Goal: Information Seeking & Learning: Compare options

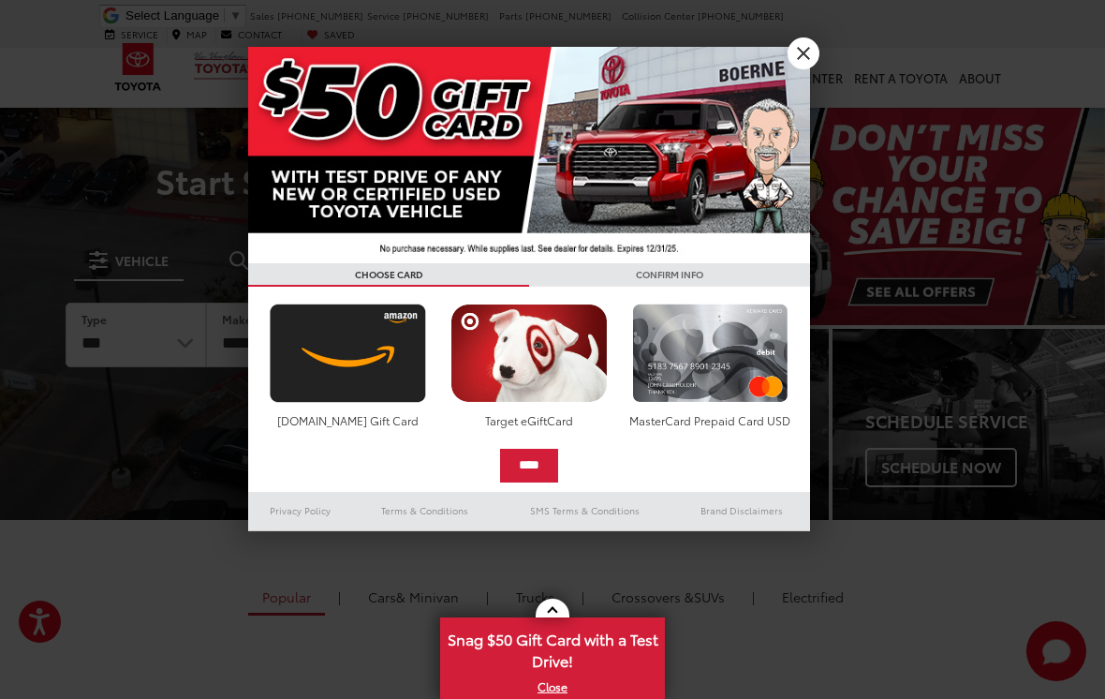
click at [808, 59] on link "X" at bounding box center [804, 53] width 32 height 32
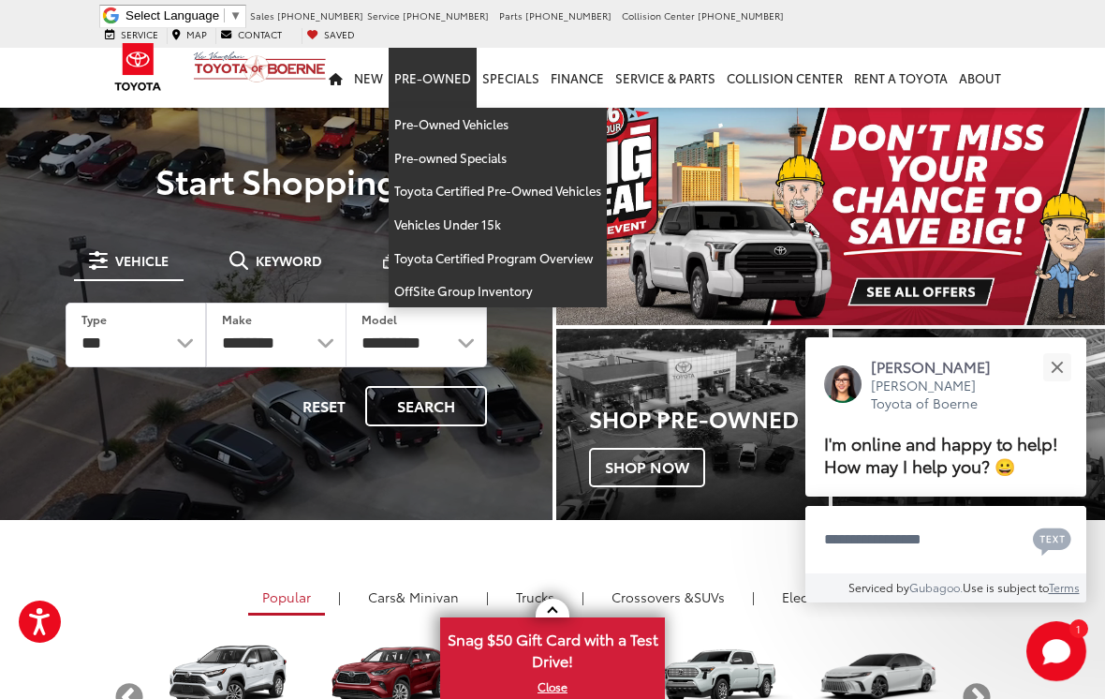
click at [1058, 361] on button "Close" at bounding box center [1057, 366] width 40 height 40
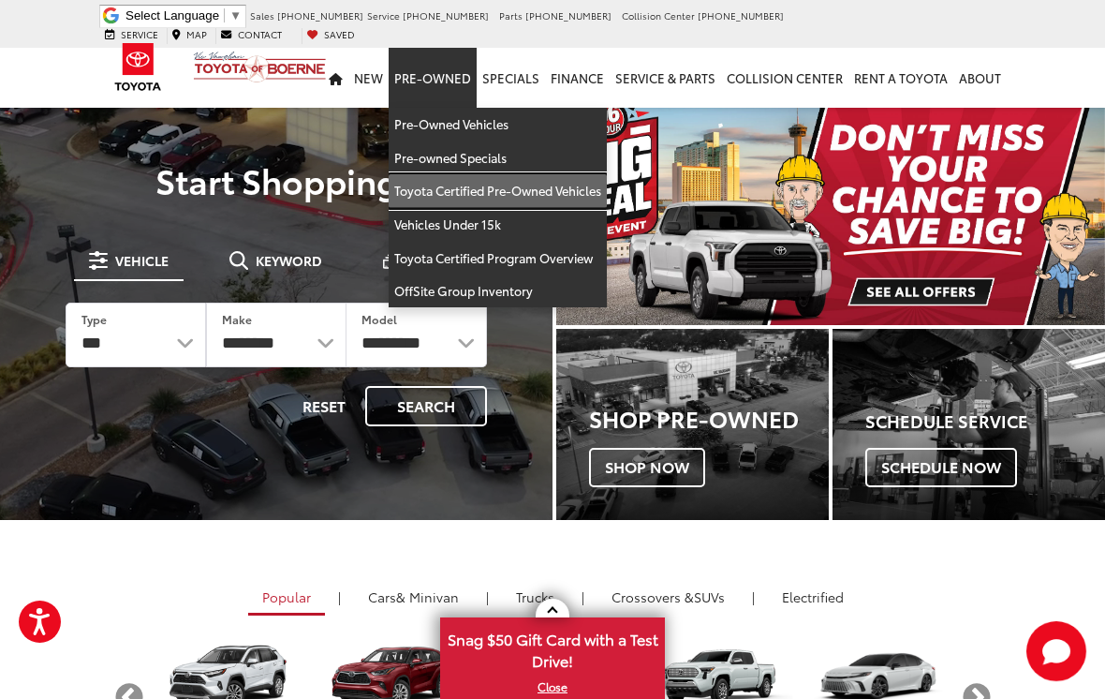
click at [578, 174] on link "Toyota Certified Pre-Owned Vehicles" at bounding box center [498, 191] width 218 height 34
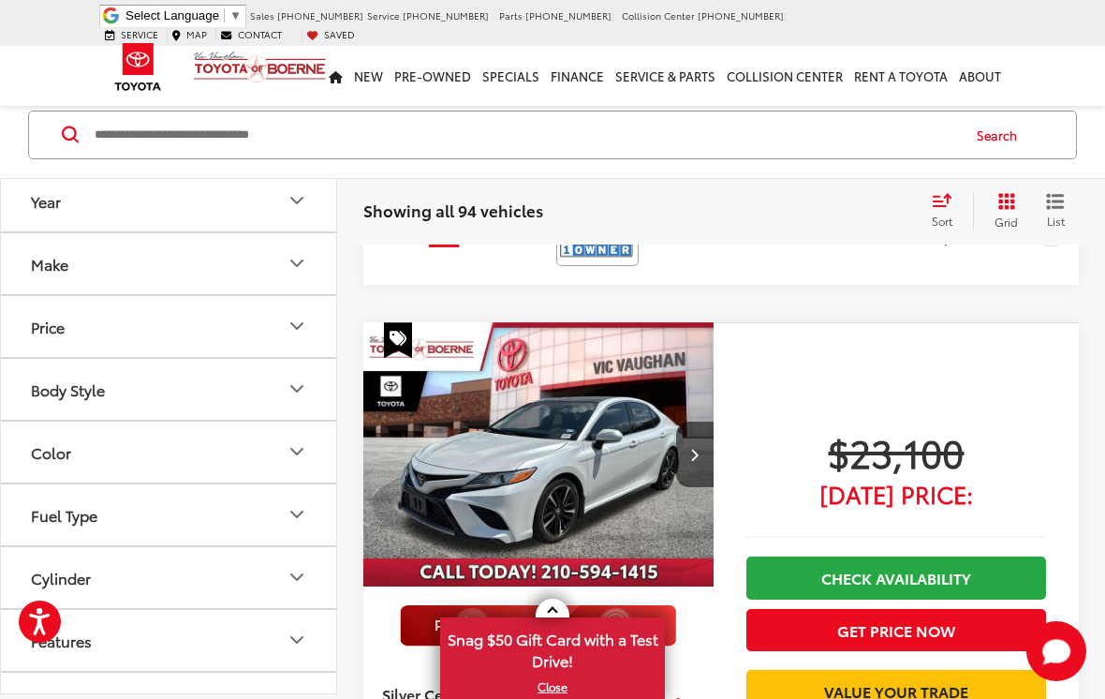
scroll to position [7303, 0]
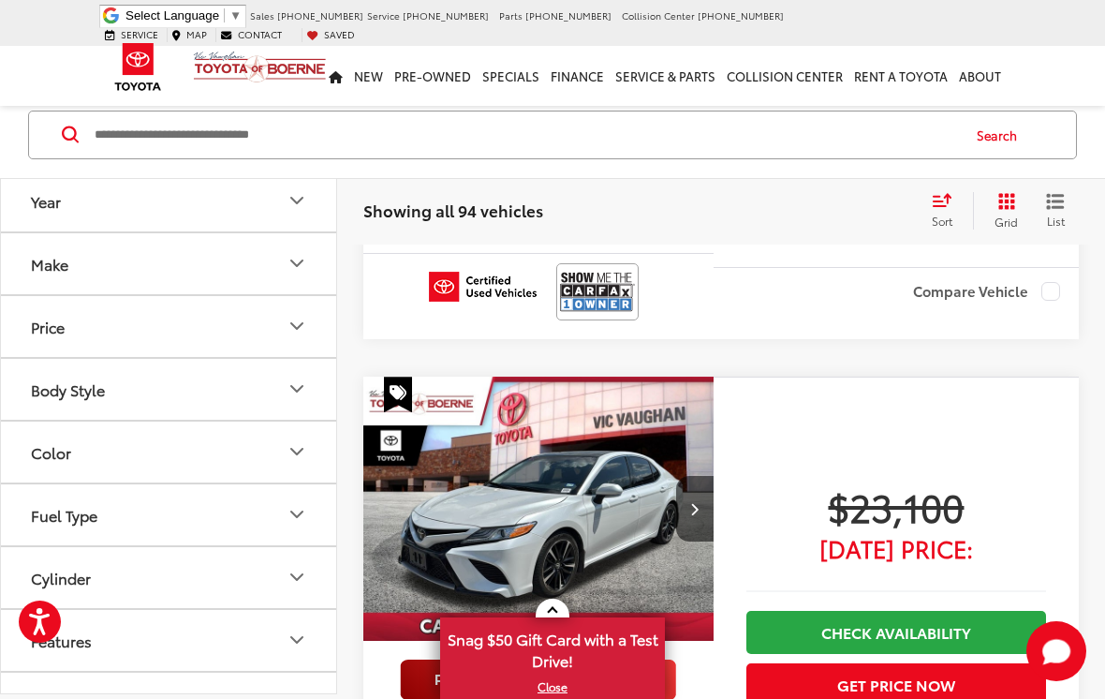
click at [714, 582] on div "$23,100 [DATE] Price: Check Availability Get Price Now Value Your Trade" at bounding box center [896, 654] width 365 height 556
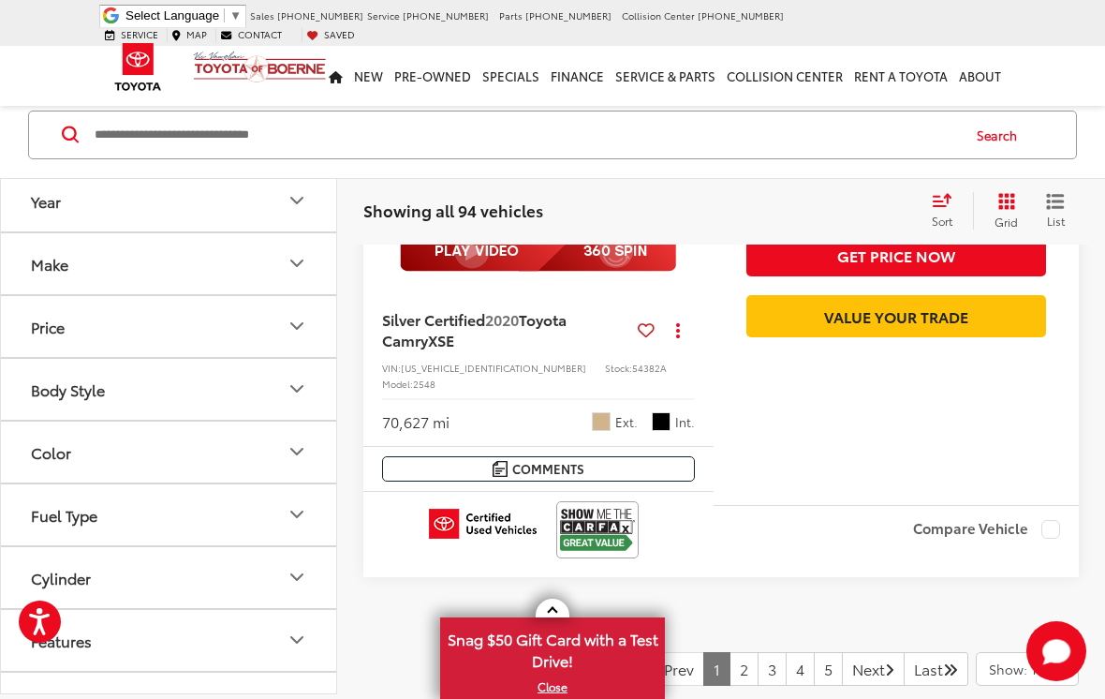
scroll to position [7733, 0]
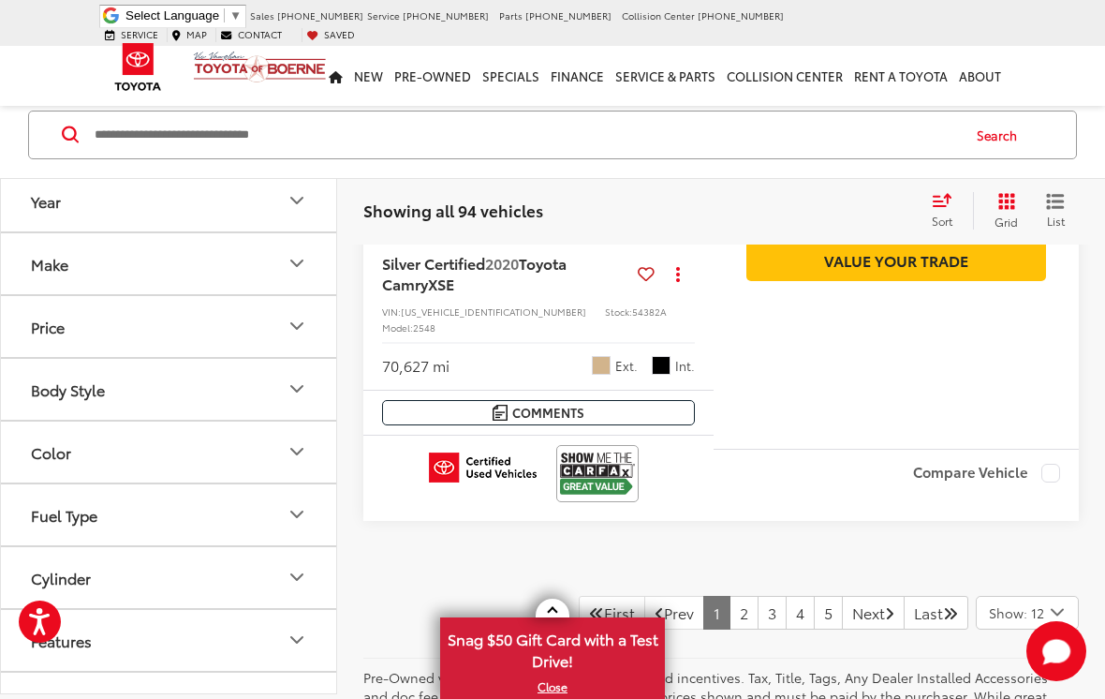
click at [856, 596] on link "Next" at bounding box center [873, 613] width 63 height 34
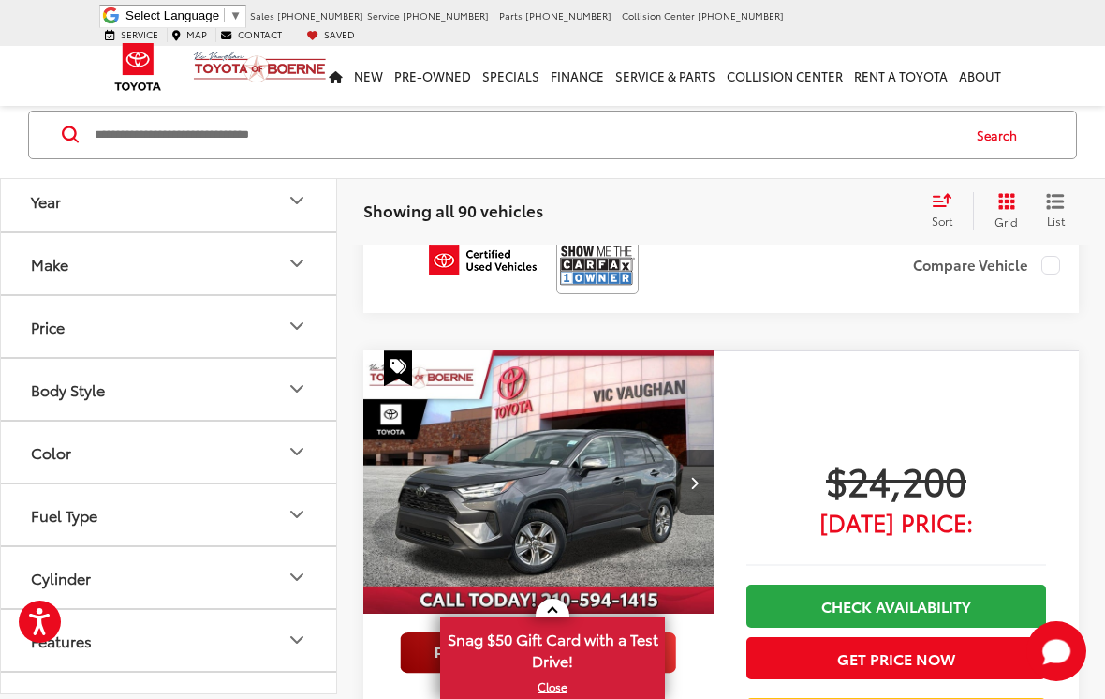
scroll to position [4050, 0]
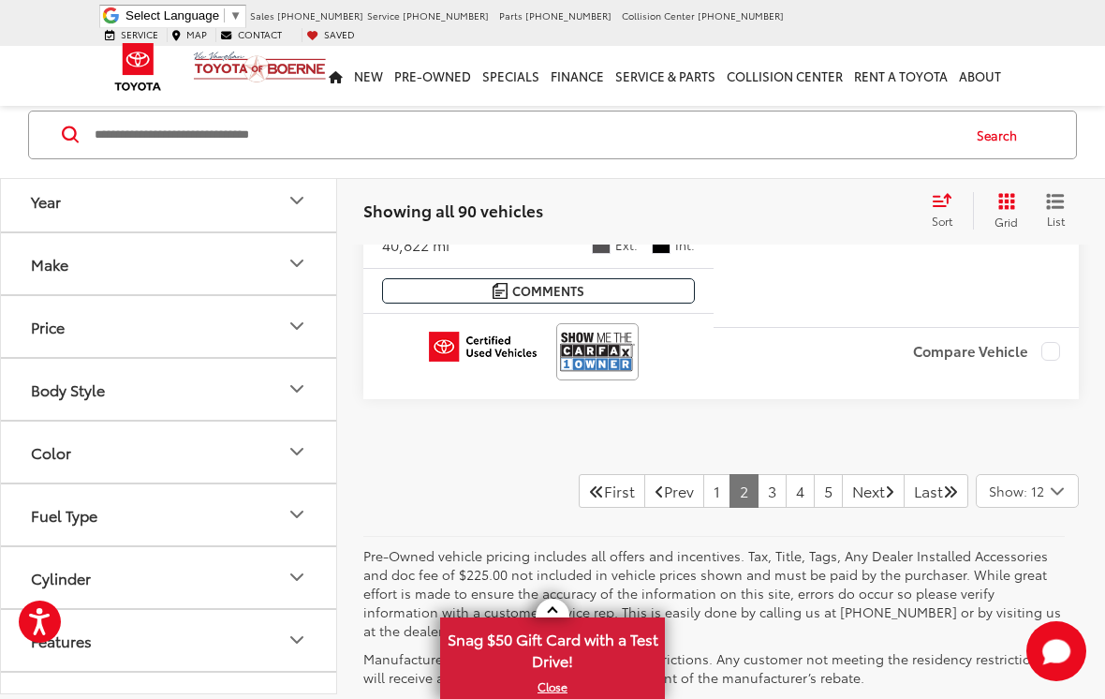
click at [852, 474] on link "Next" at bounding box center [873, 491] width 63 height 34
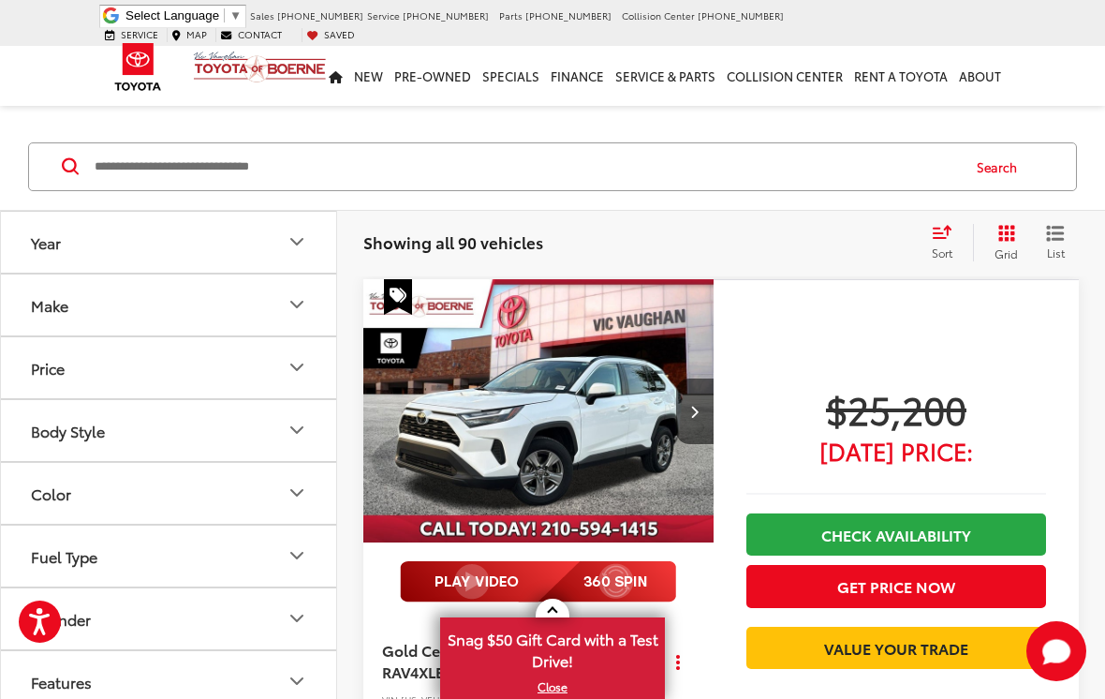
scroll to position [106, 0]
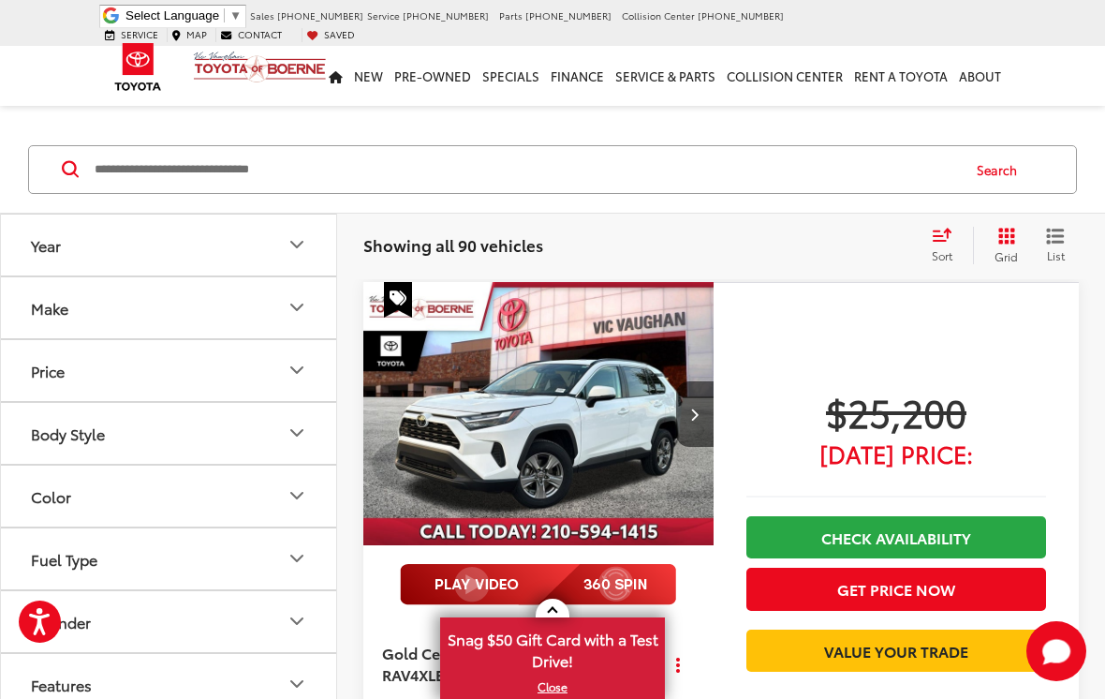
click at [683, 413] on button "Next image" at bounding box center [694, 414] width 37 height 66
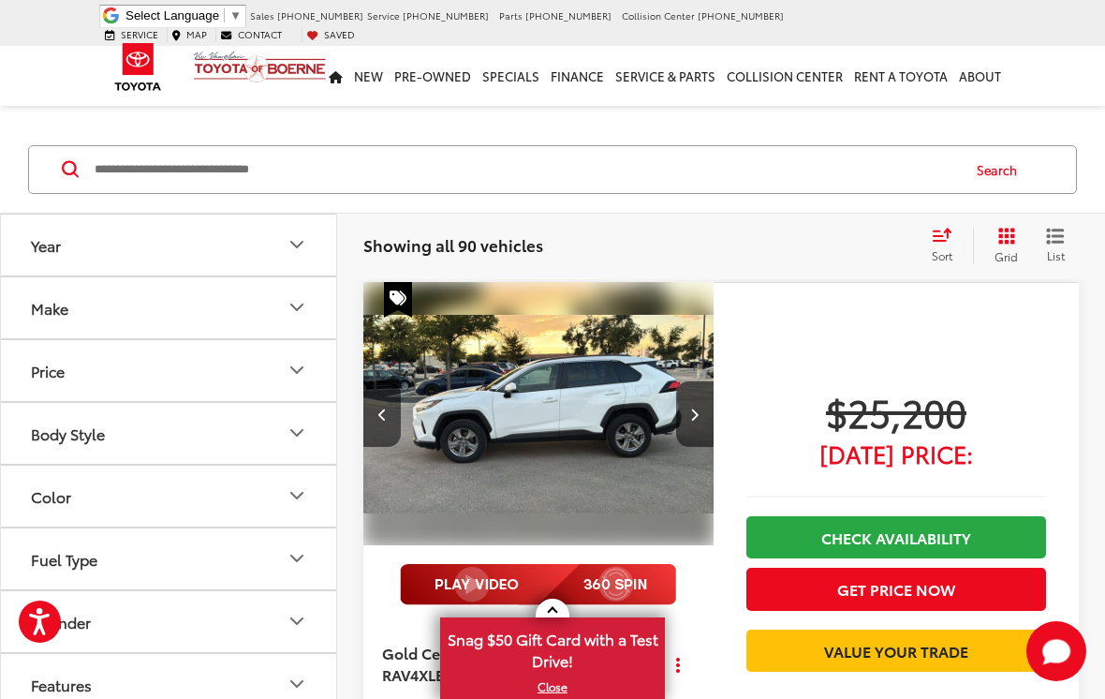
click at [703, 408] on button "Next image" at bounding box center [694, 414] width 37 height 66
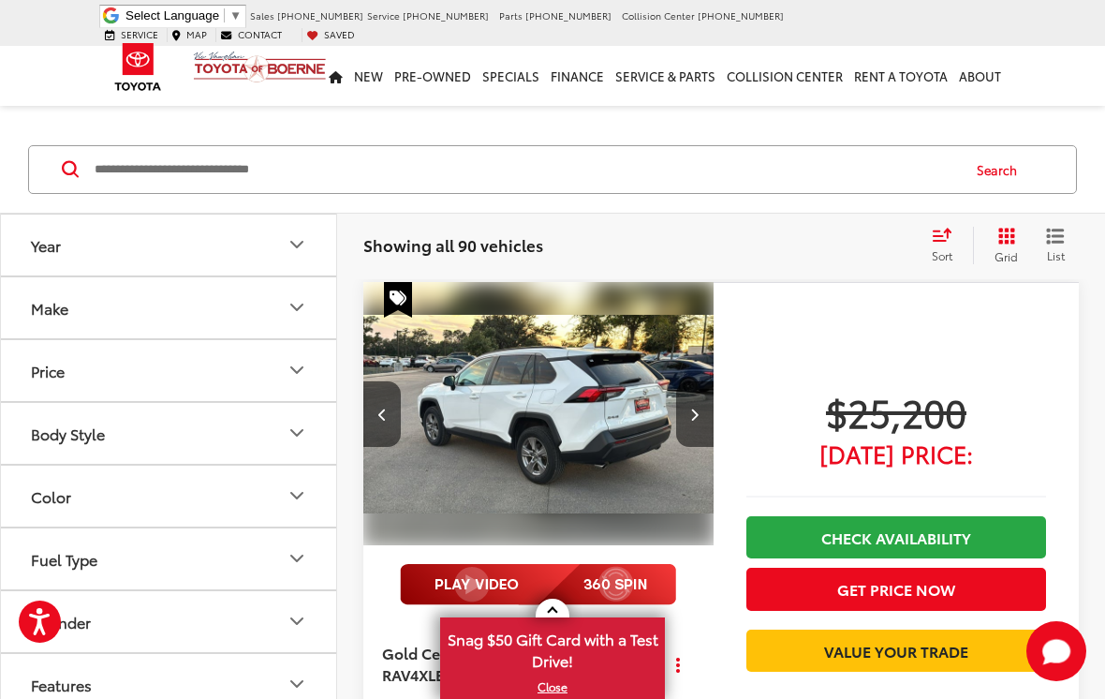
click at [693, 420] on icon "Next image" at bounding box center [694, 413] width 8 height 13
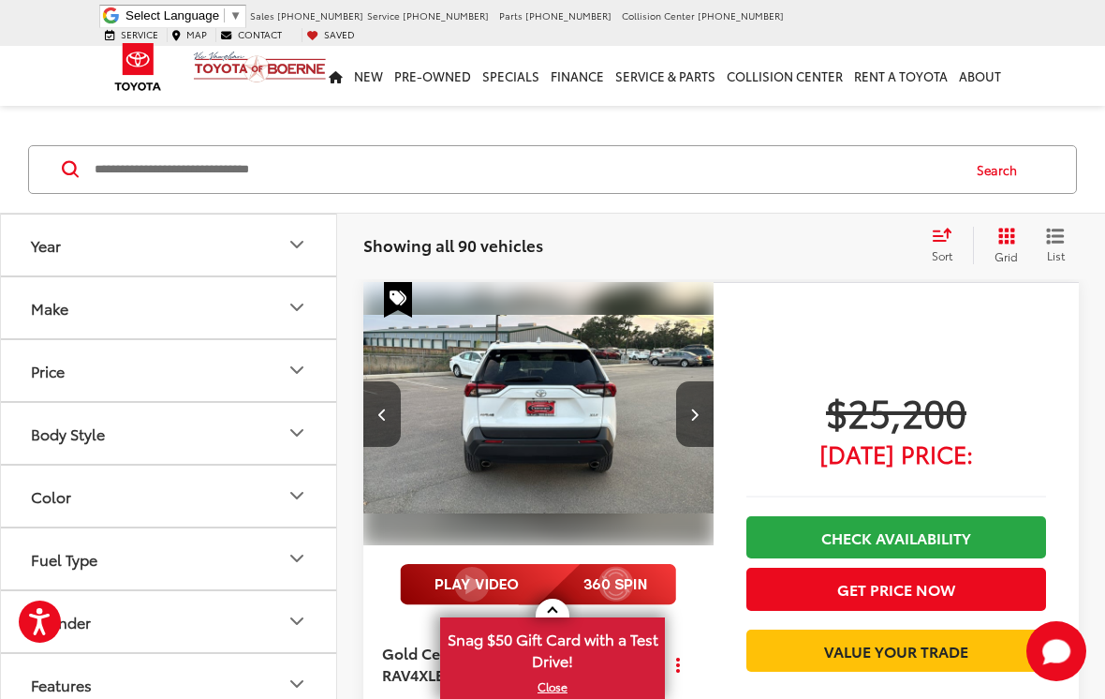
click at [696, 417] on icon "Next image" at bounding box center [694, 413] width 8 height 13
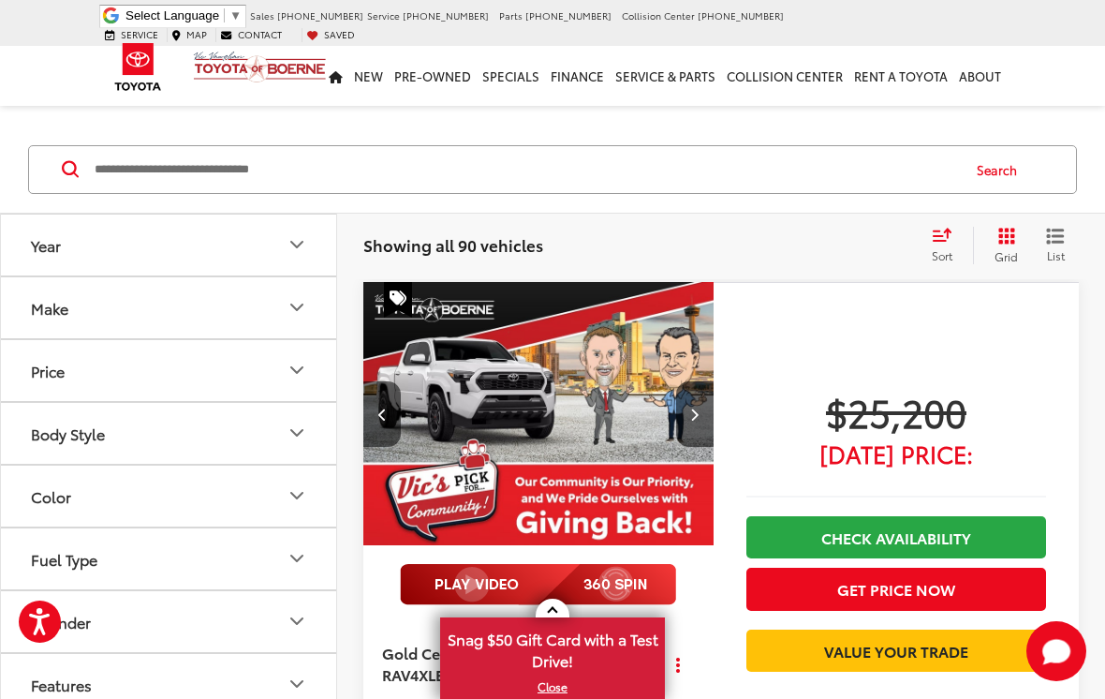
click at [694, 416] on icon "Next image" at bounding box center [694, 413] width 8 height 13
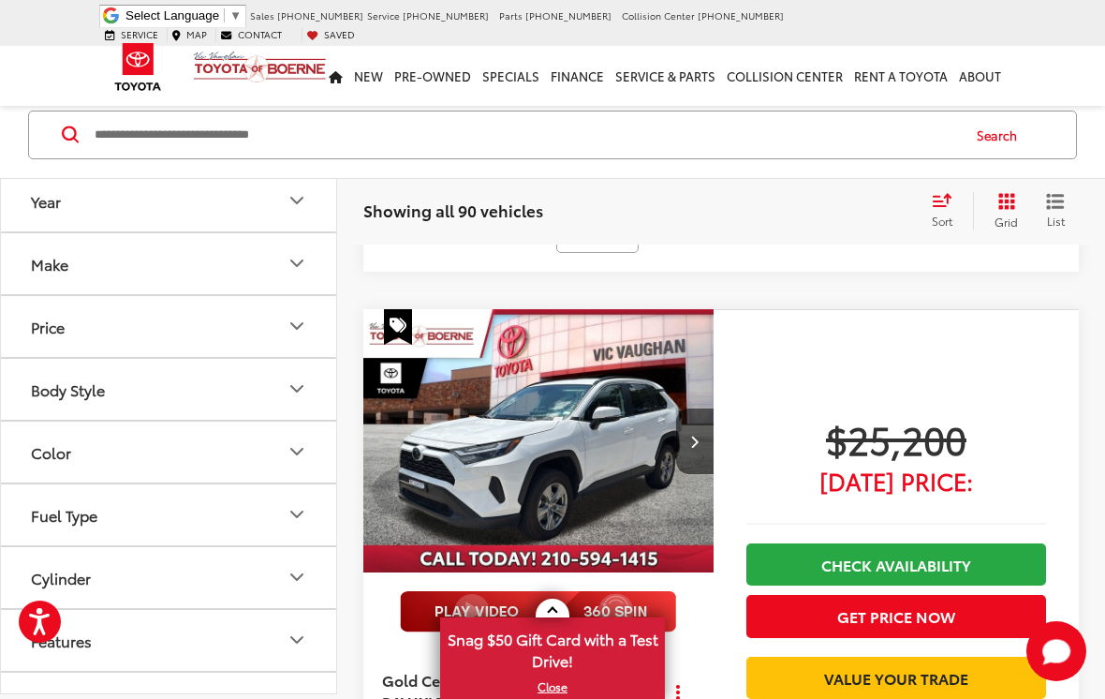
scroll to position [1400, 0]
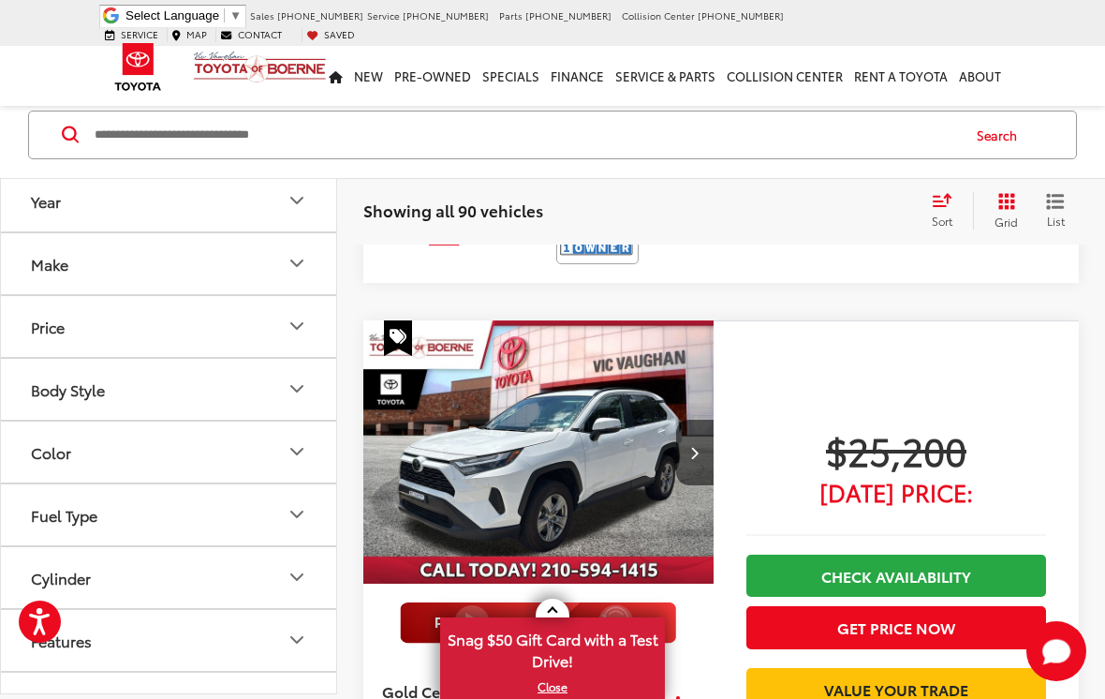
click at [696, 446] on icon "Next image" at bounding box center [694, 452] width 8 height 13
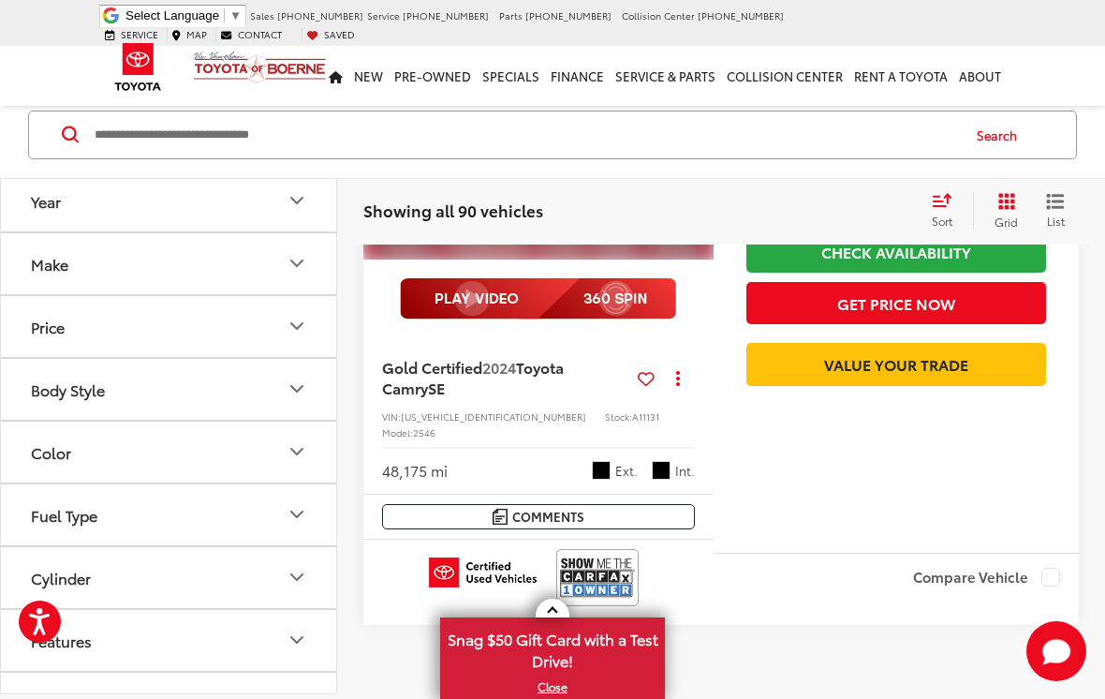
scroll to position [7692, 0]
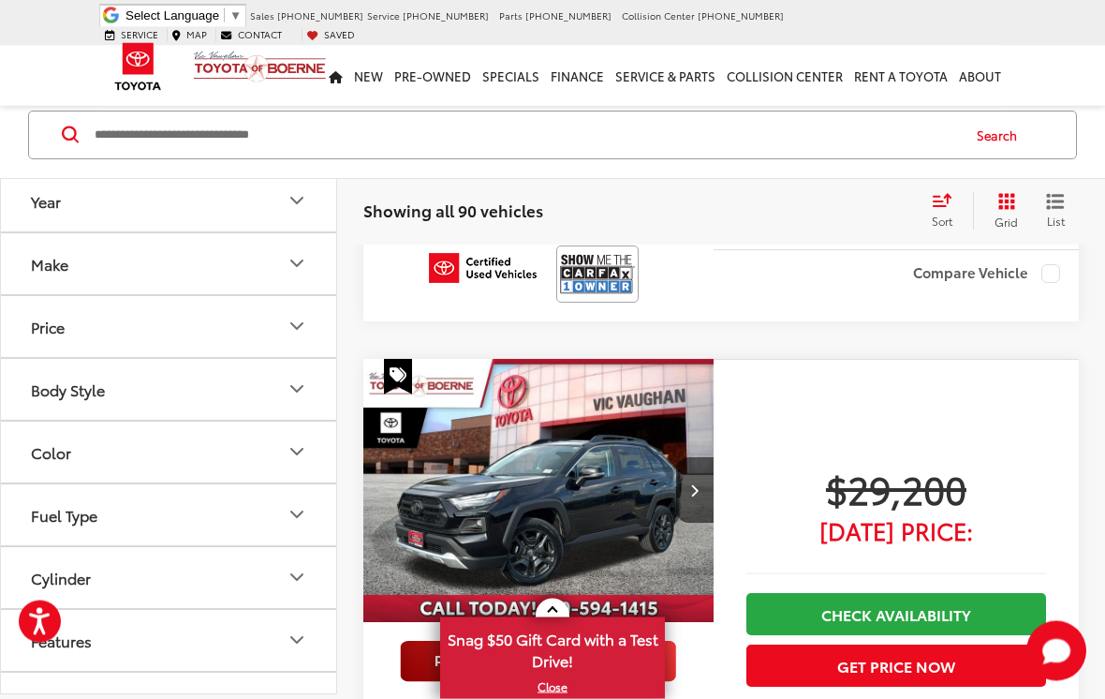
scroll to position [7443, 0]
